Goal: Transaction & Acquisition: Download file/media

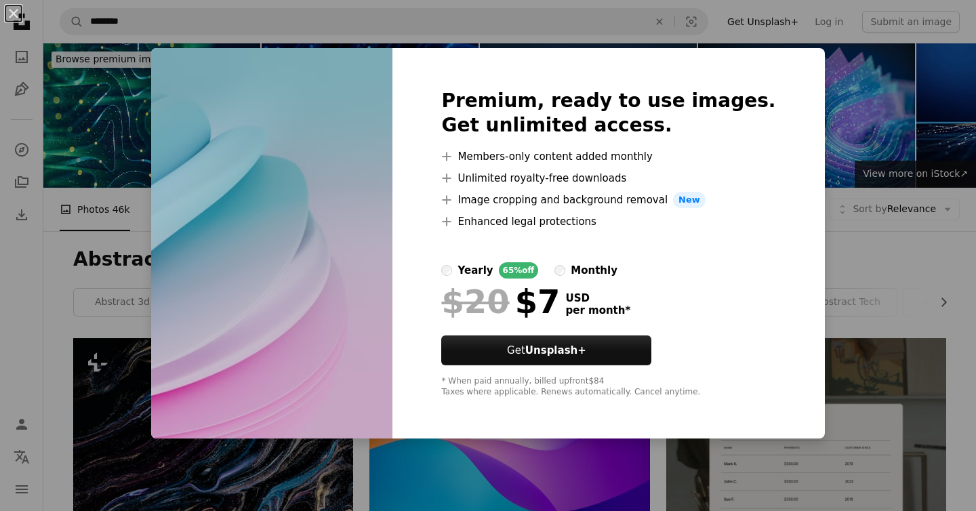
scroll to position [4679, 0]
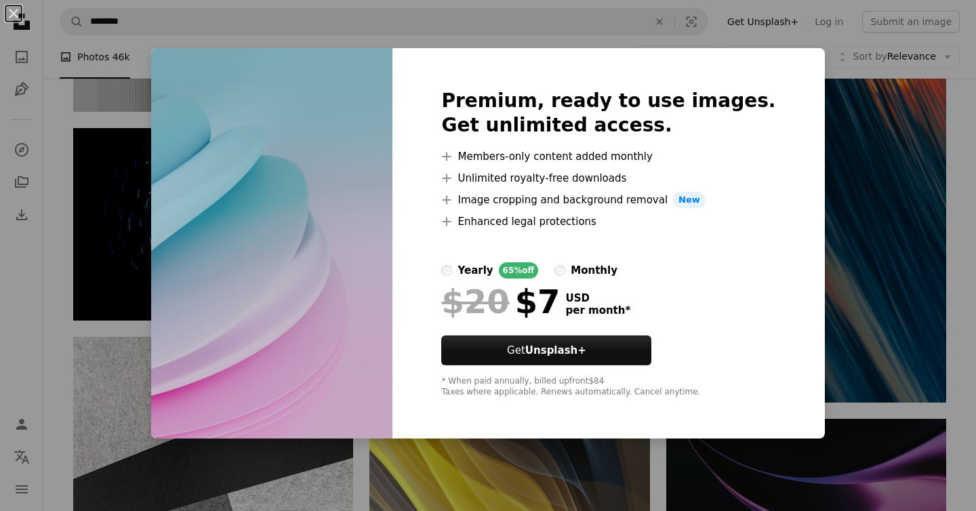
click at [839, 325] on div "An X shape Premium, ready to use images. Get unlimited access. A plus sign Memb…" at bounding box center [488, 255] width 976 height 511
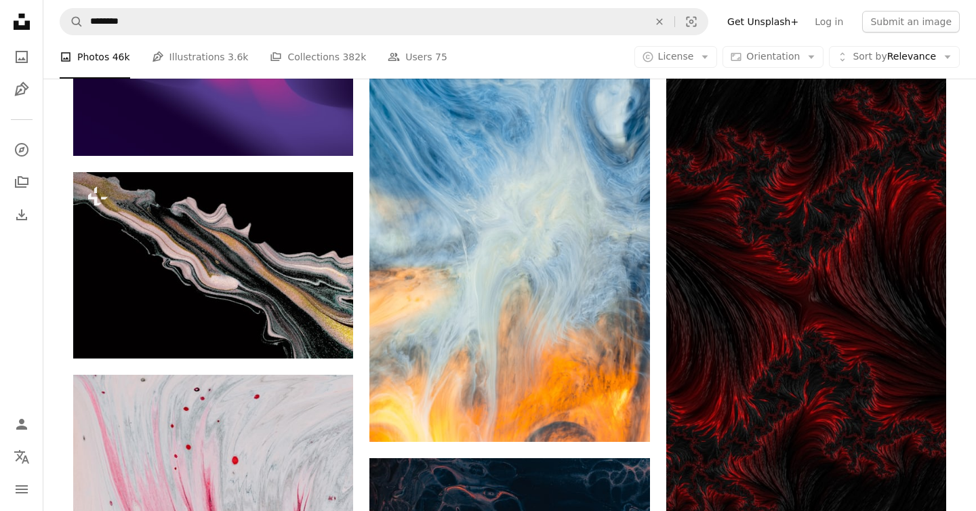
scroll to position [7908, 0]
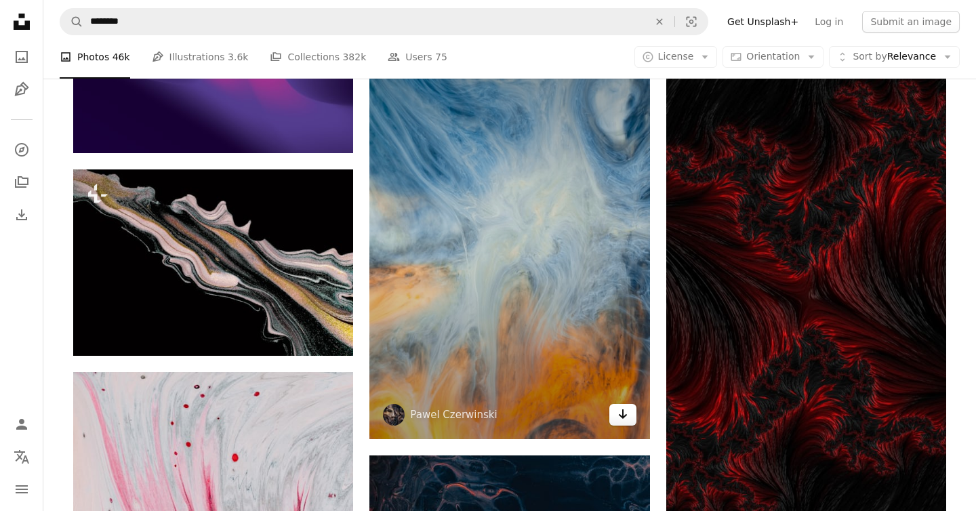
click at [622, 417] on icon "Download" at bounding box center [622, 413] width 9 height 9
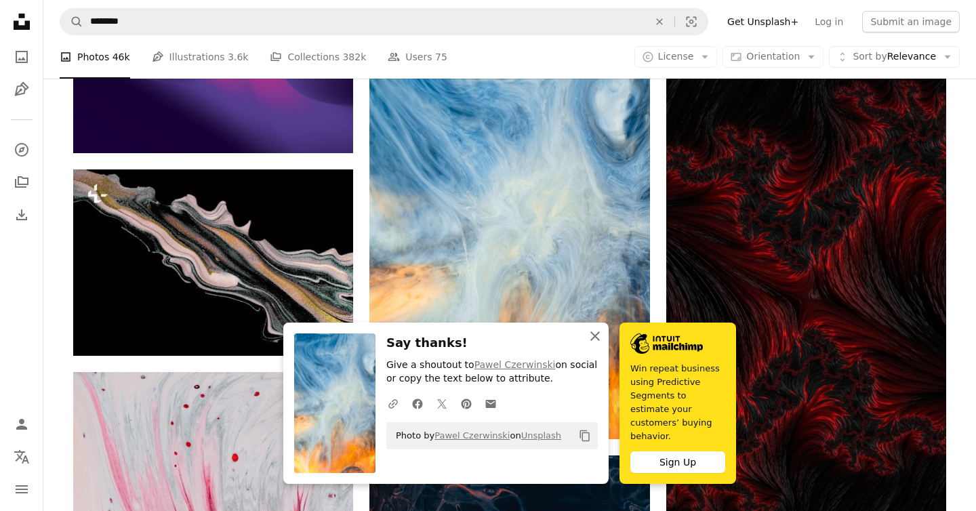
click at [594, 341] on icon "button" at bounding box center [594, 335] width 9 height 9
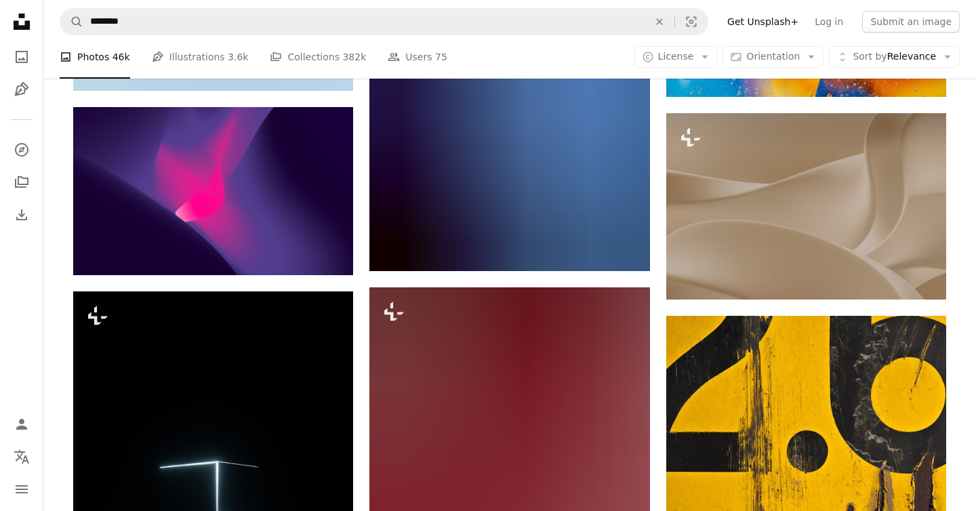
scroll to position [9030, 0]
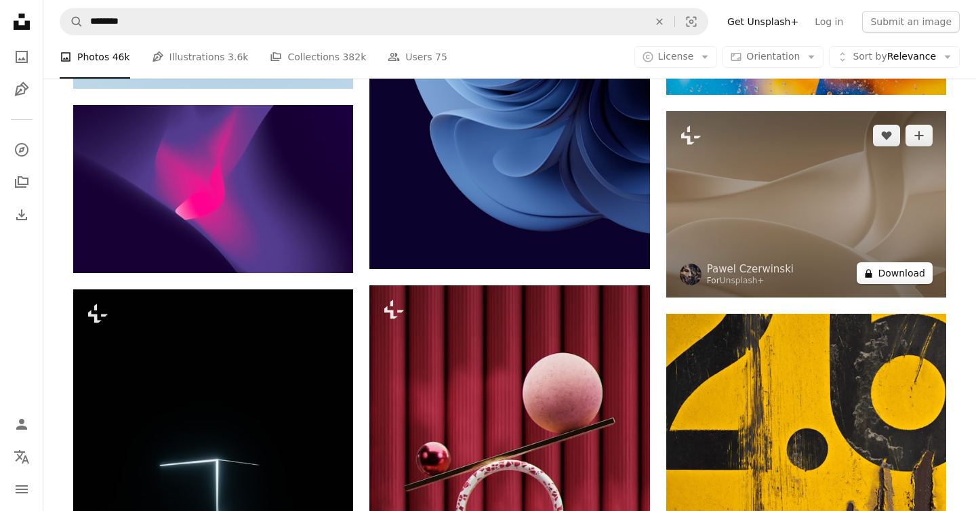
click at [904, 276] on button "A lock Download" at bounding box center [895, 273] width 76 height 22
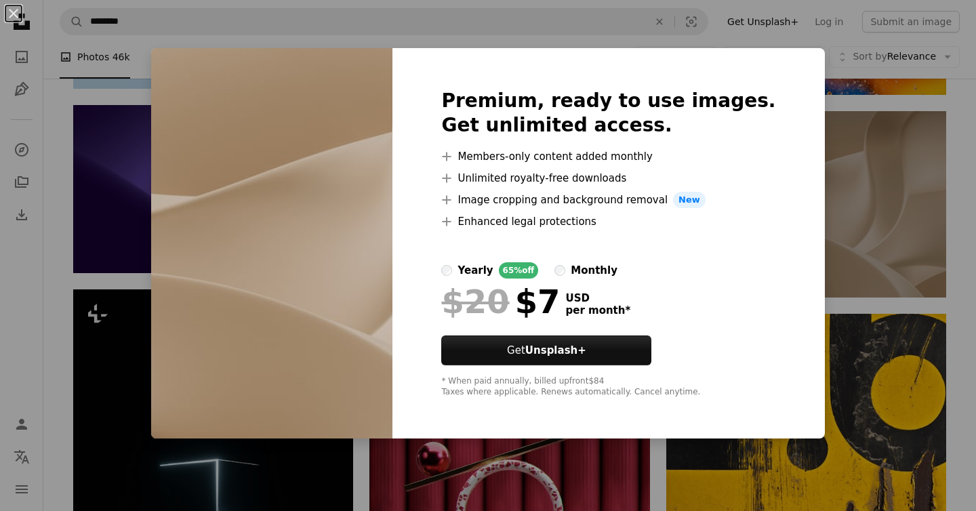
click at [816, 199] on div "An X shape Premium, ready to use images. Get unlimited access. A plus sign Memb…" at bounding box center [488, 255] width 976 height 511
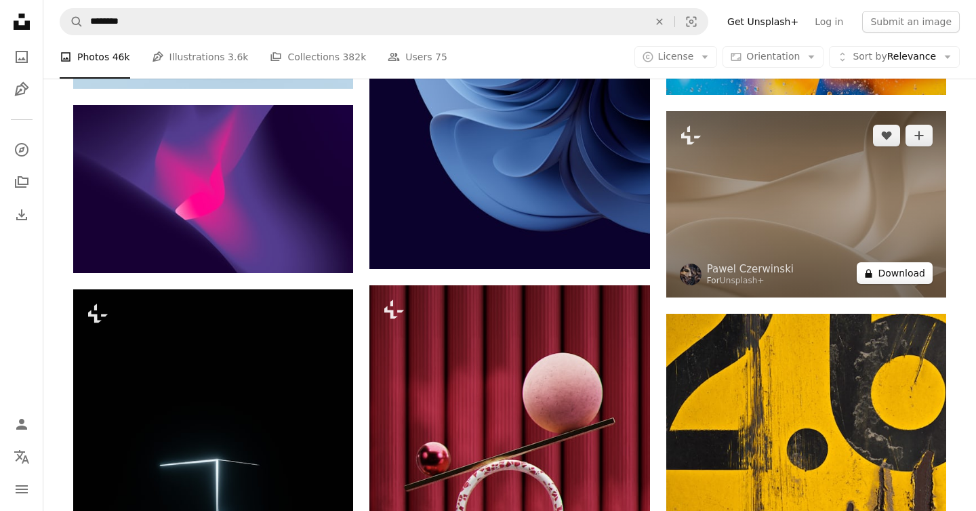
click at [892, 274] on button "A lock Download" at bounding box center [895, 273] width 76 height 22
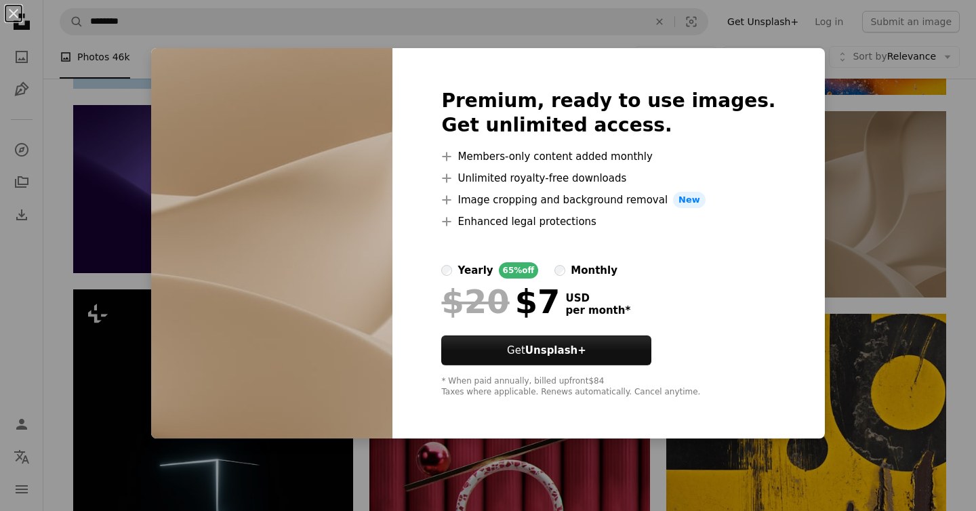
click at [852, 169] on div "An X shape Premium, ready to use images. Get unlimited access. A plus sign Memb…" at bounding box center [488, 255] width 976 height 511
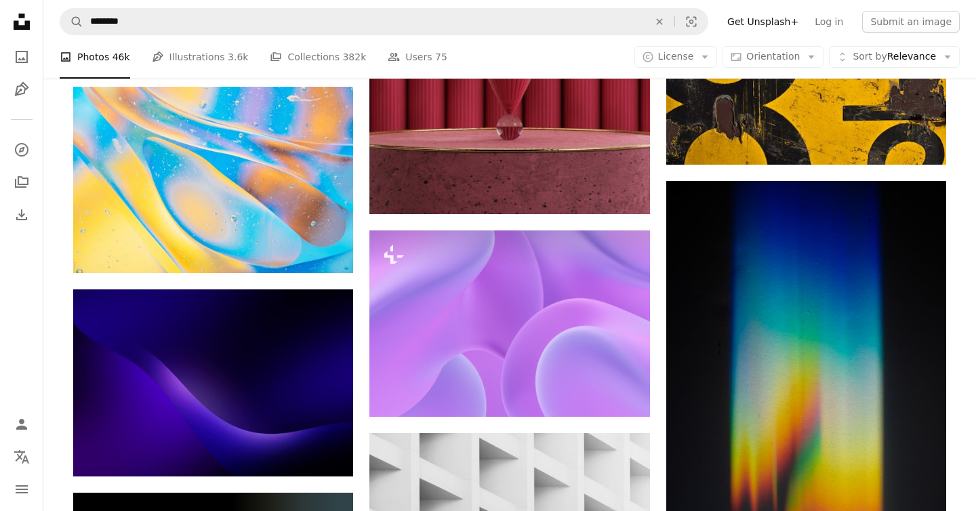
scroll to position [9602, 0]
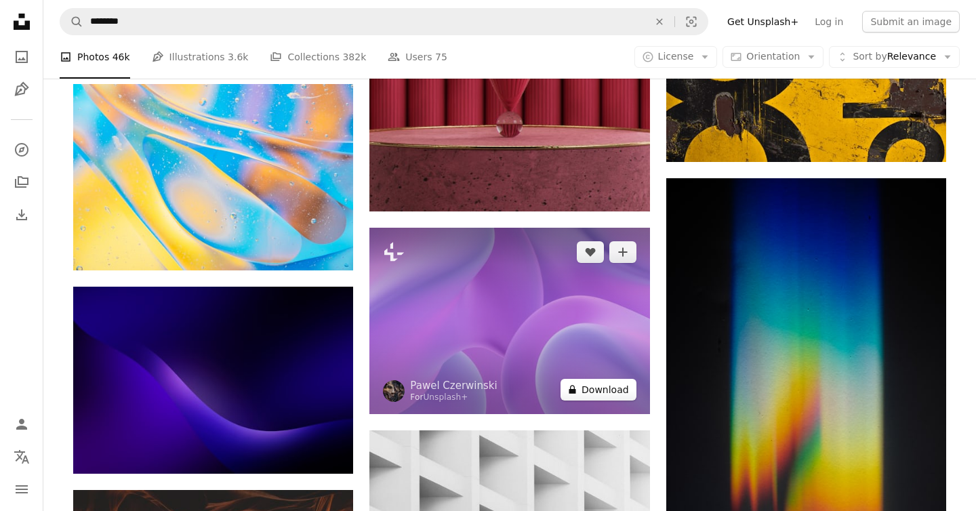
click at [603, 386] on button "A lock Download" at bounding box center [599, 390] width 76 height 22
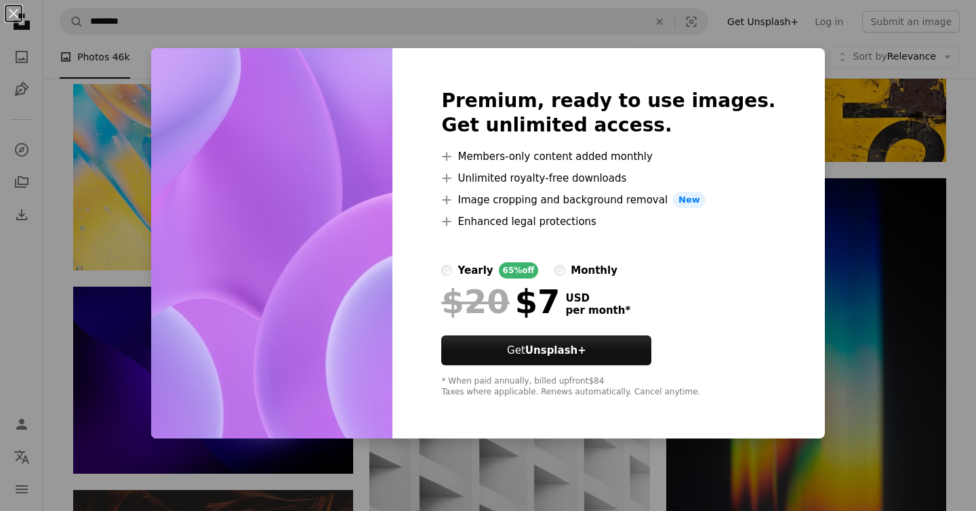
click at [820, 240] on div "An X shape Premium, ready to use images. Get unlimited access. A plus sign Memb…" at bounding box center [488, 255] width 976 height 511
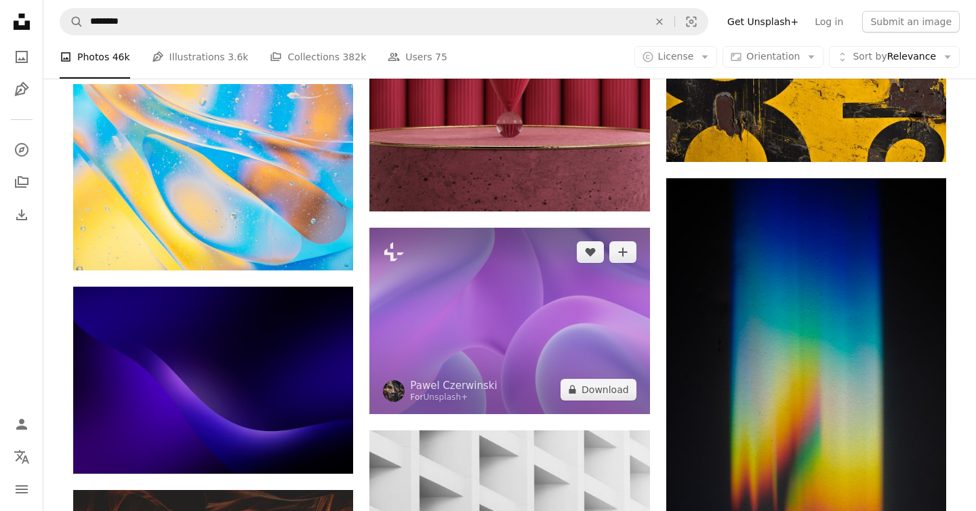
click at [456, 317] on img at bounding box center [509, 321] width 280 height 186
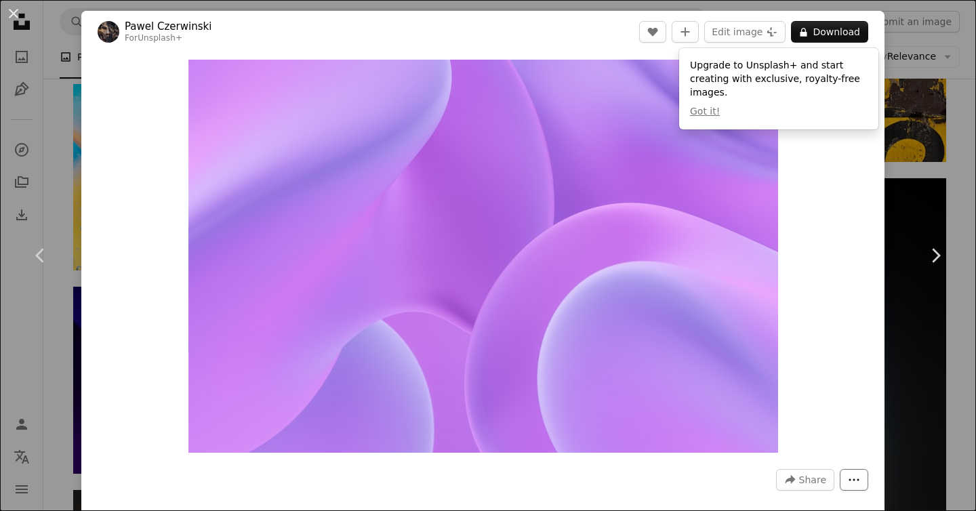
click at [860, 485] on icon "More Actions" at bounding box center [854, 480] width 12 height 12
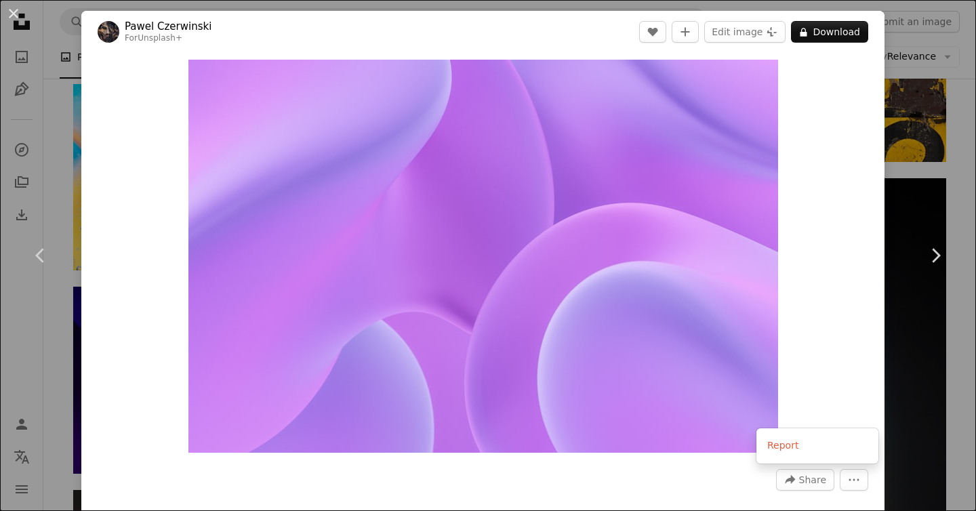
click at [914, 408] on dialog "An X shape Chevron left Chevron right [PERSON_NAME] For Unsplash+ A heart A plu…" at bounding box center [488, 255] width 976 height 511
click at [926, 296] on link "Chevron right" at bounding box center [935, 255] width 81 height 130
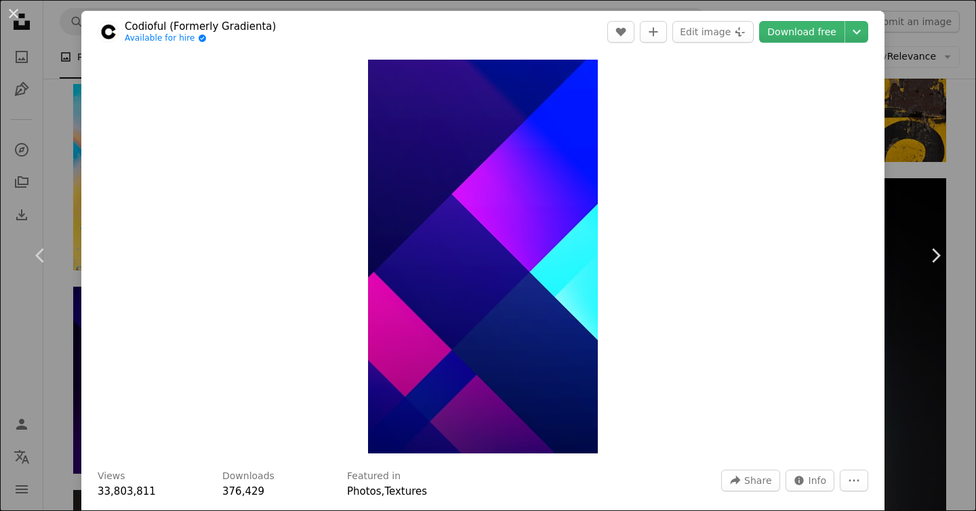
click at [965, 86] on div "An X shape Chevron left Chevron right Codioful (Formerly Gradienta) Available f…" at bounding box center [488, 255] width 976 height 511
